Goal: Check status: Check status

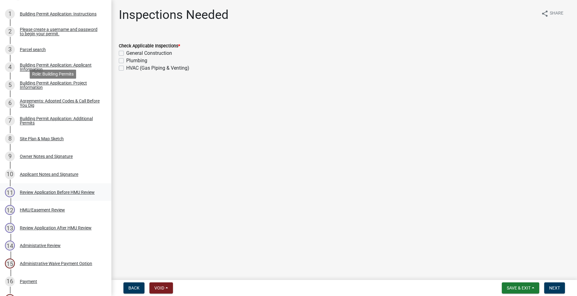
scroll to position [217, 0]
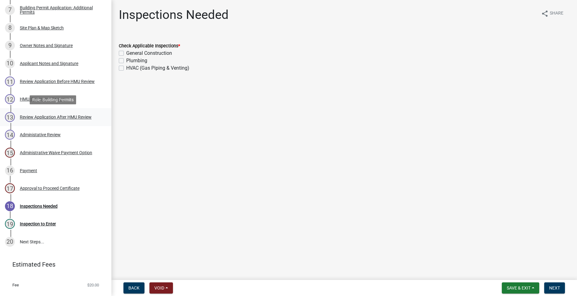
click at [88, 119] on div "Review Application After HMU Review" at bounding box center [56, 117] width 72 height 4
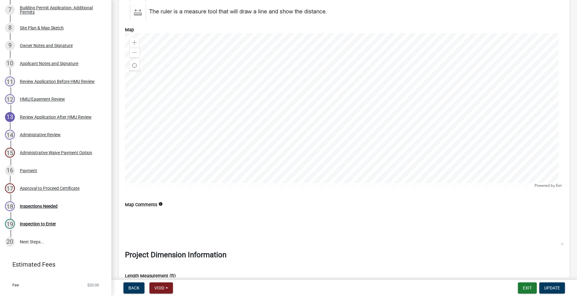
scroll to position [2568, 0]
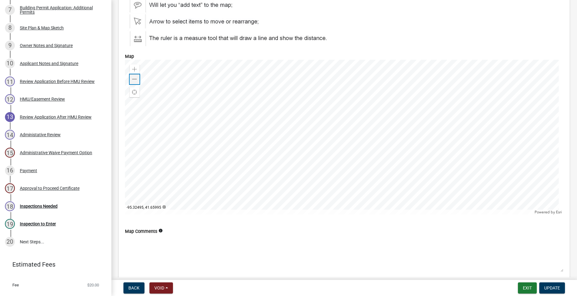
click at [136, 79] on span at bounding box center [134, 79] width 5 height 5
click at [136, 77] on span at bounding box center [134, 79] width 5 height 5
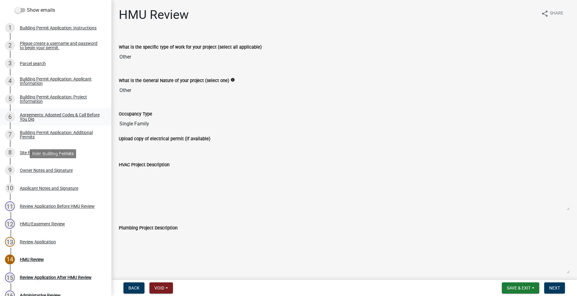
scroll to position [162, 0]
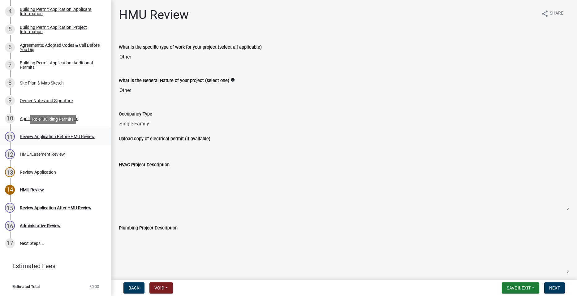
click at [80, 137] on div "Review Application Before HMU Review" at bounding box center [57, 136] width 75 height 4
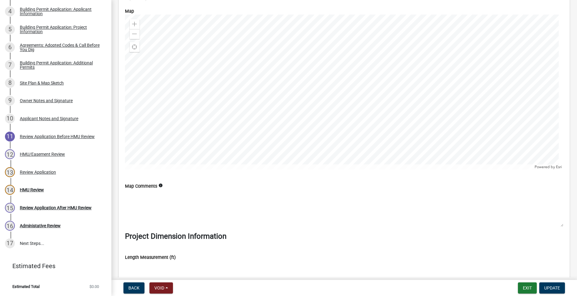
scroll to position [2568, 0]
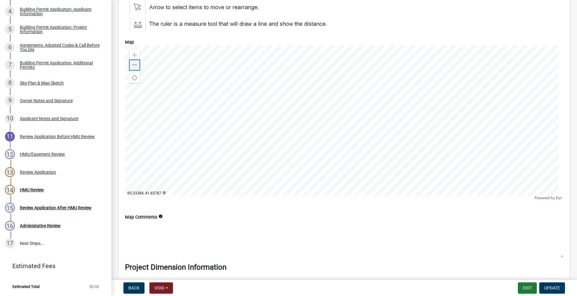
click at [136, 63] on span at bounding box center [134, 64] width 5 height 5
click at [136, 64] on span at bounding box center [134, 64] width 5 height 5
click at [135, 64] on span at bounding box center [134, 64] width 5 height 5
